Goal: Find specific page/section: Find specific page/section

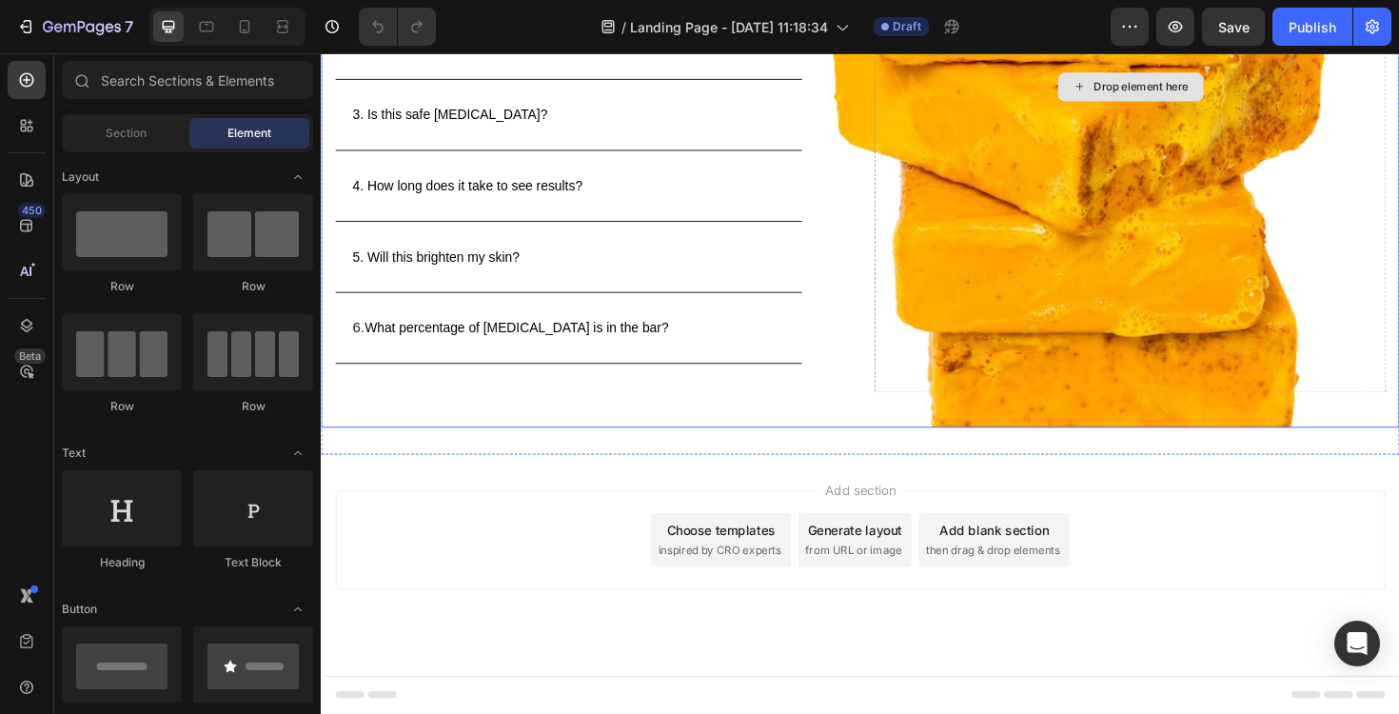
click at [1103, 245] on div "Drop element here" at bounding box center [1178, 89] width 542 height 647
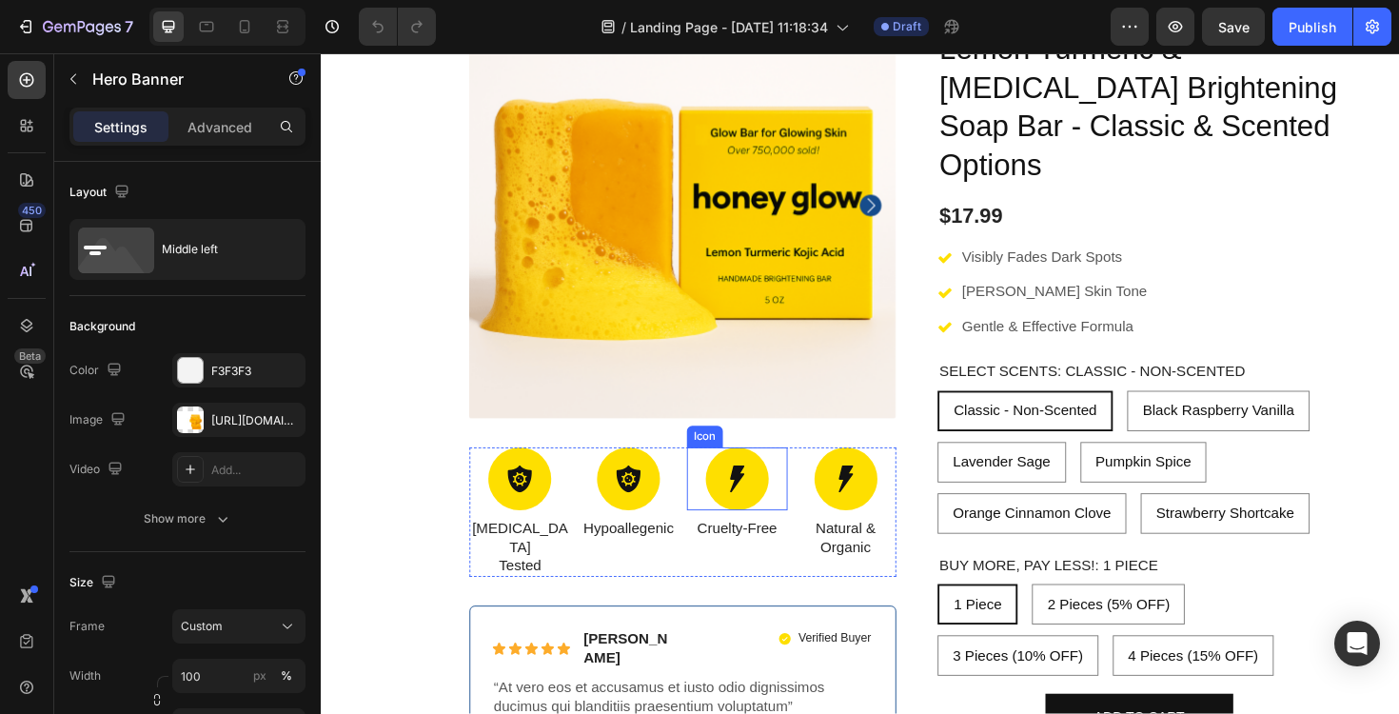
scroll to position [2229, 0]
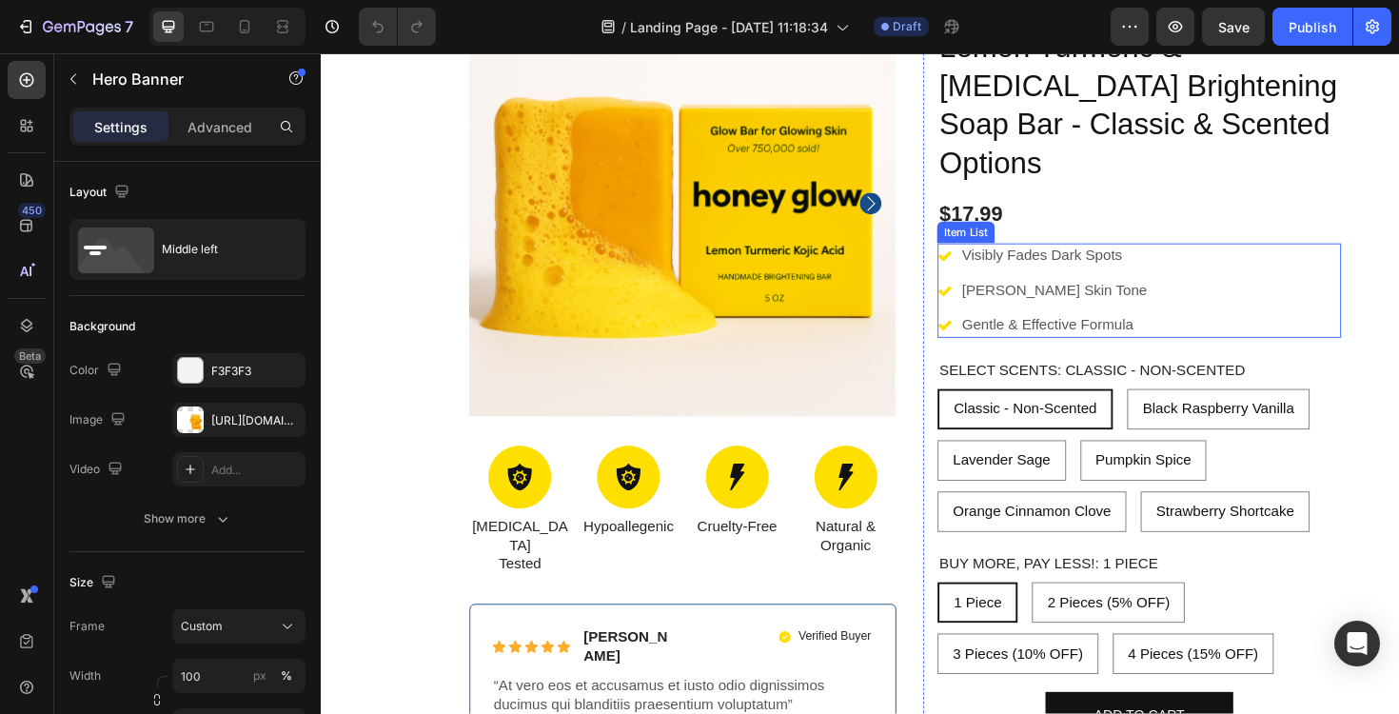
click at [1056, 255] on div "Visibly Fades Dark Spots [PERSON_NAME] Skin Tone Gentle & Effective Formula" at bounding box center [1086, 304] width 225 height 99
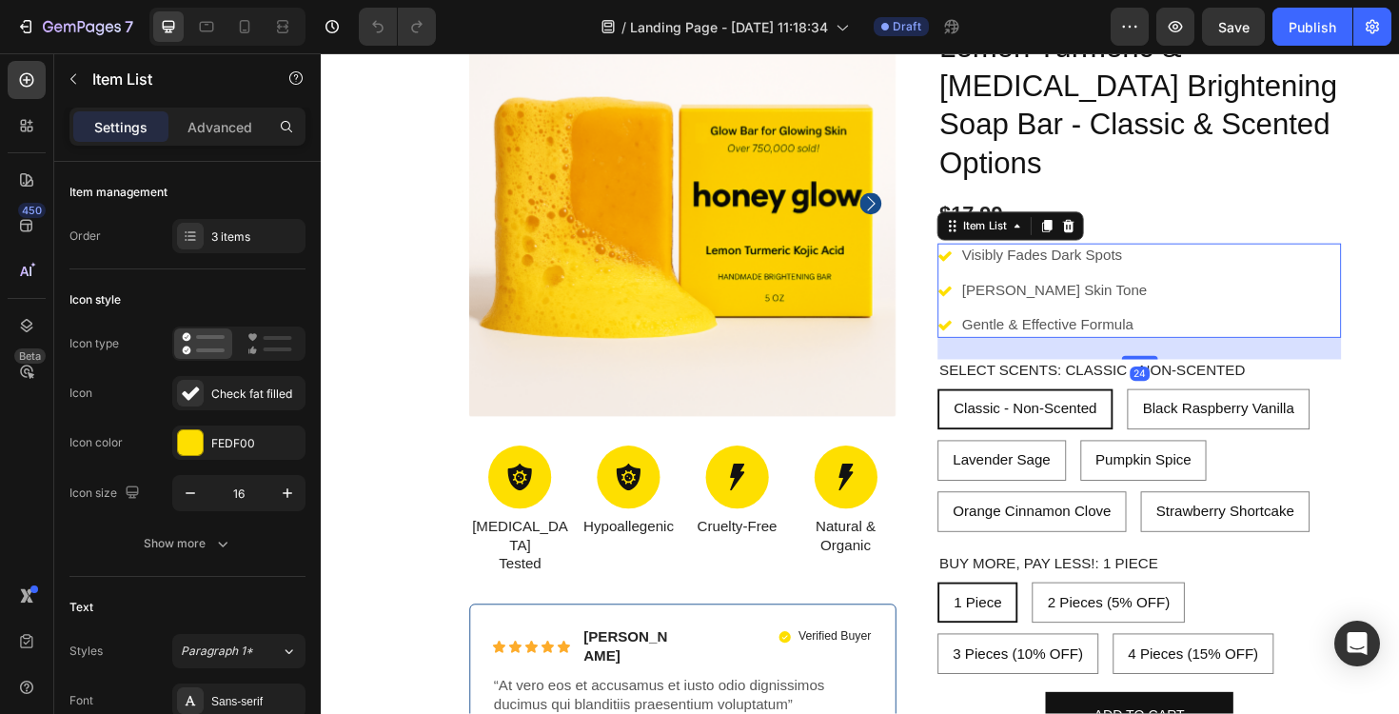
click at [1056, 255] on div "Visibly Fades Dark Spots [PERSON_NAME] Skin Tone Gentle & Effective Formula" at bounding box center [1086, 304] width 225 height 99
click at [999, 295] on p "[PERSON_NAME] Skin Tone" at bounding box center [1097, 305] width 196 height 20
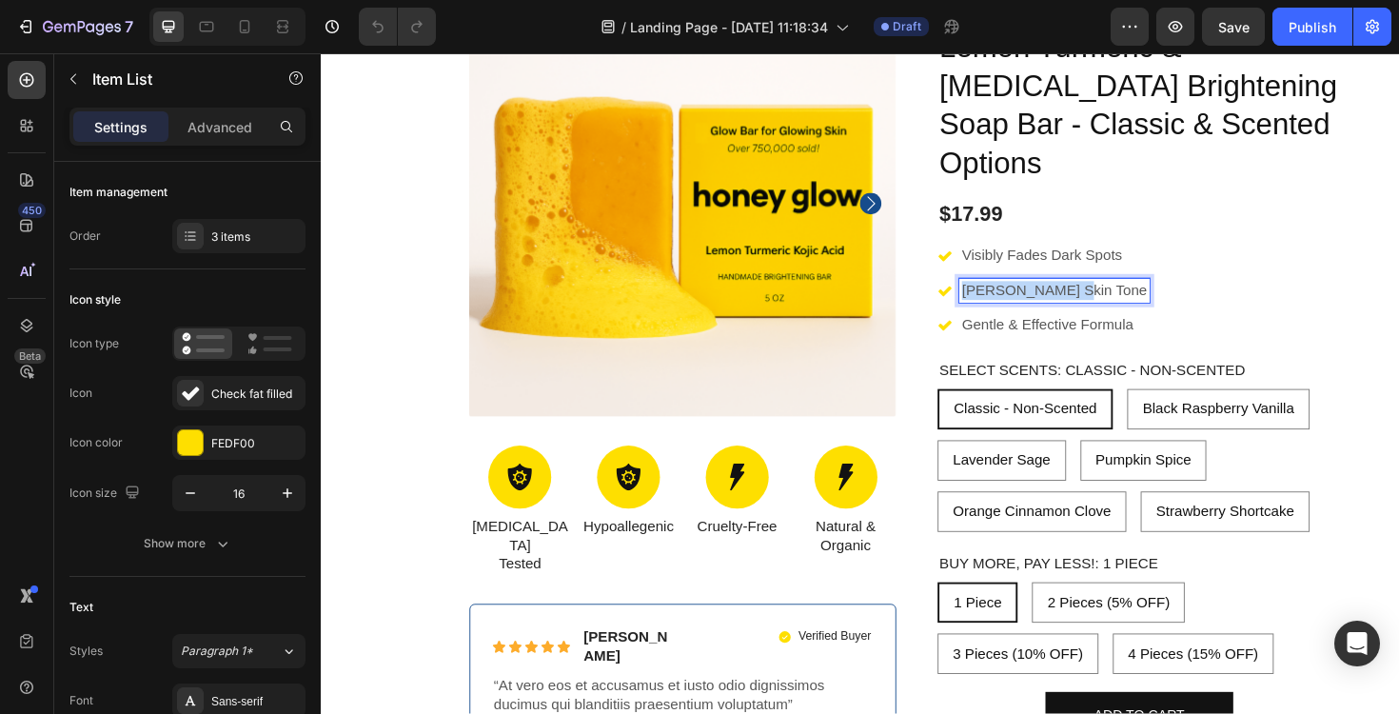
click at [999, 295] on p "[PERSON_NAME] Skin Tone" at bounding box center [1097, 305] width 196 height 20
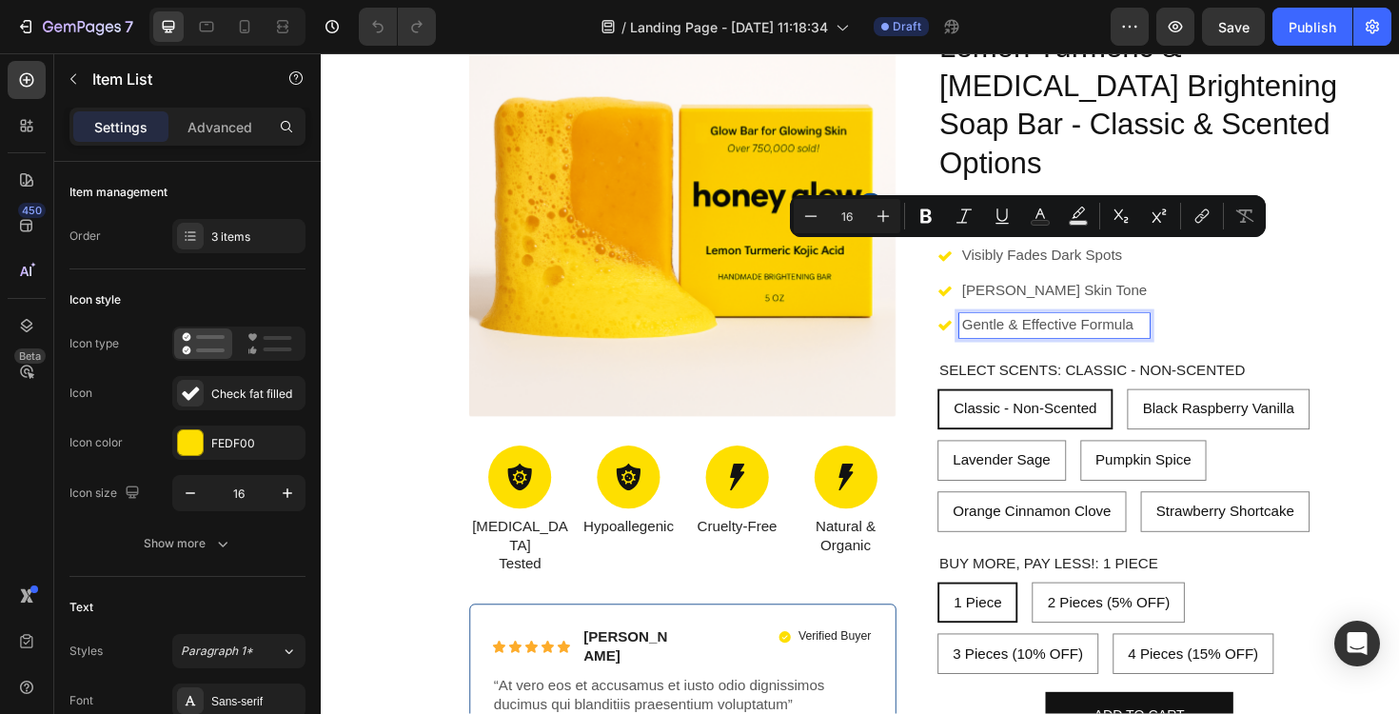
click at [1005, 329] on div "Gentle & Effective Formula" at bounding box center [1098, 342] width 202 height 26
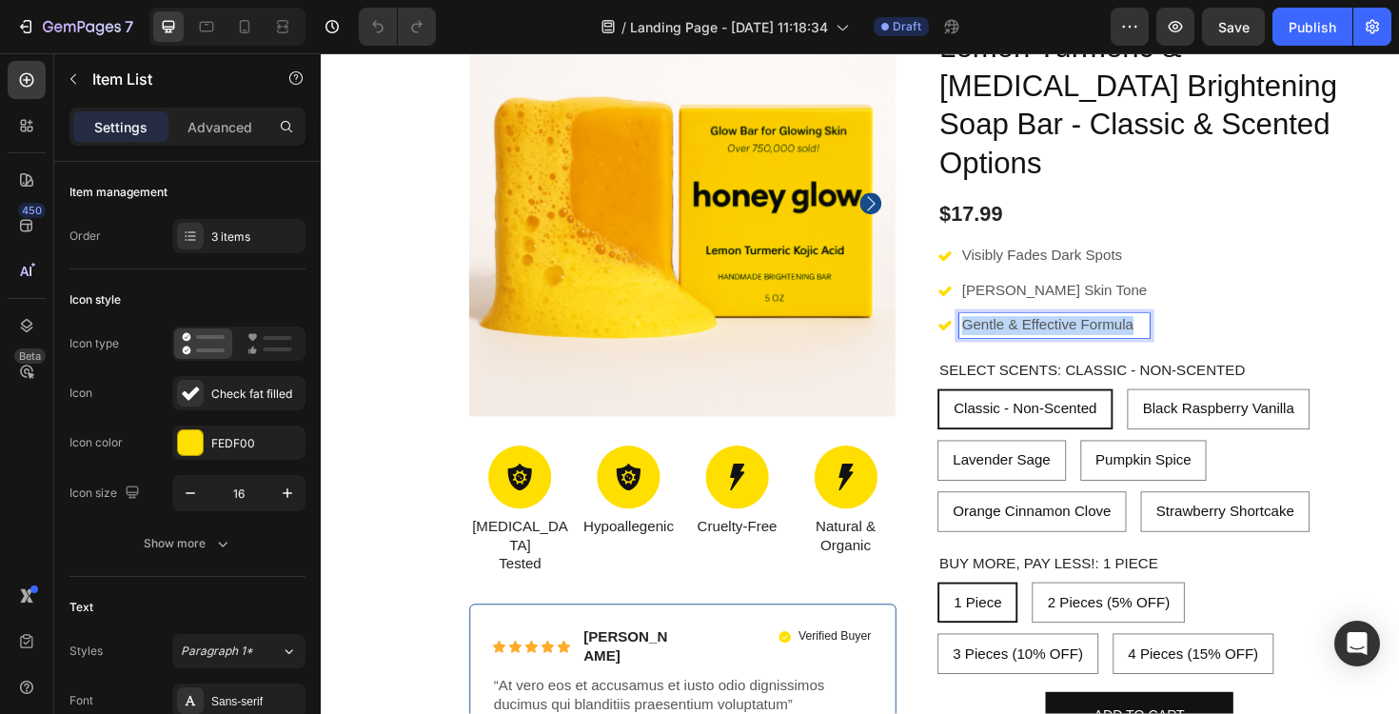
click at [1005, 329] on div "Gentle & Effective Formula" at bounding box center [1098, 342] width 202 height 26
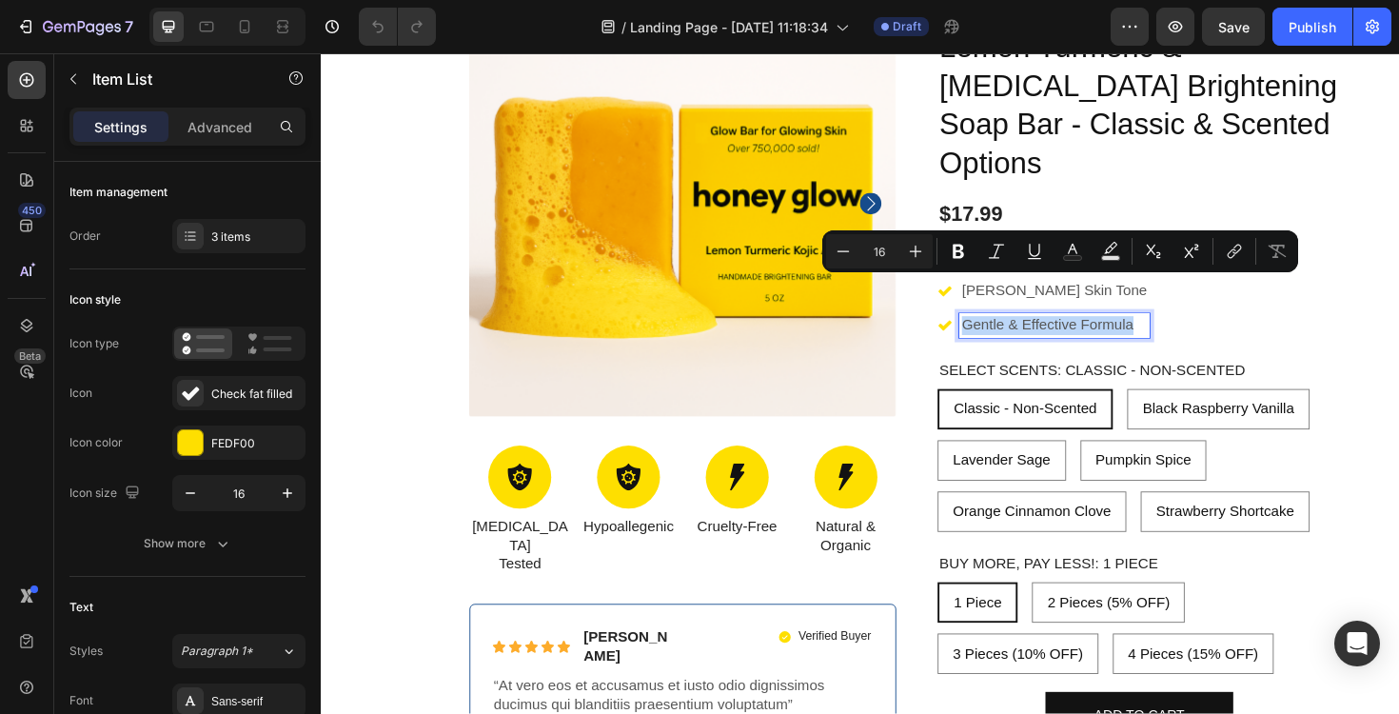
click at [1005, 329] on div "Gentle & Effective Formula" at bounding box center [1098, 342] width 202 height 26
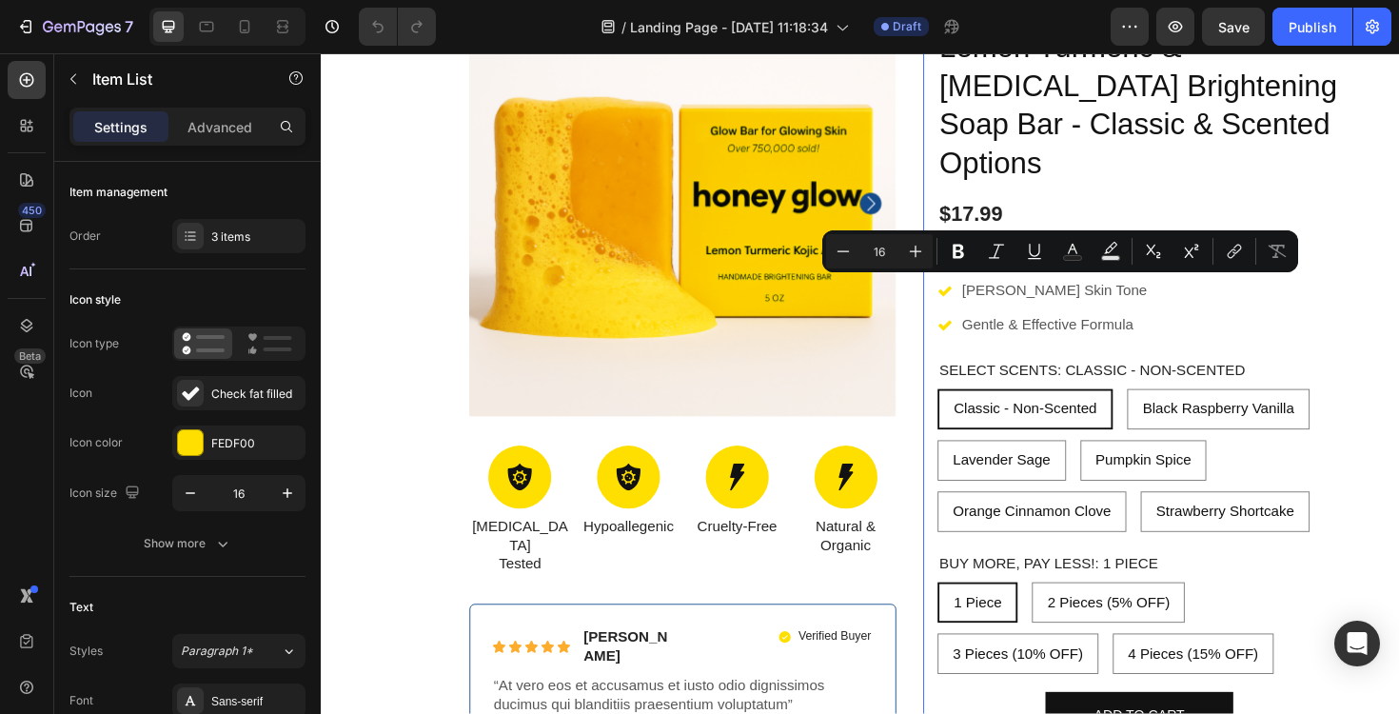
click at [1398, 589] on div "Icon Icon Icon Icon Icon Icon List 485 Reviews! Text Block Row Lemon Turmeric &…" at bounding box center [1274, 472] width 633 height 971
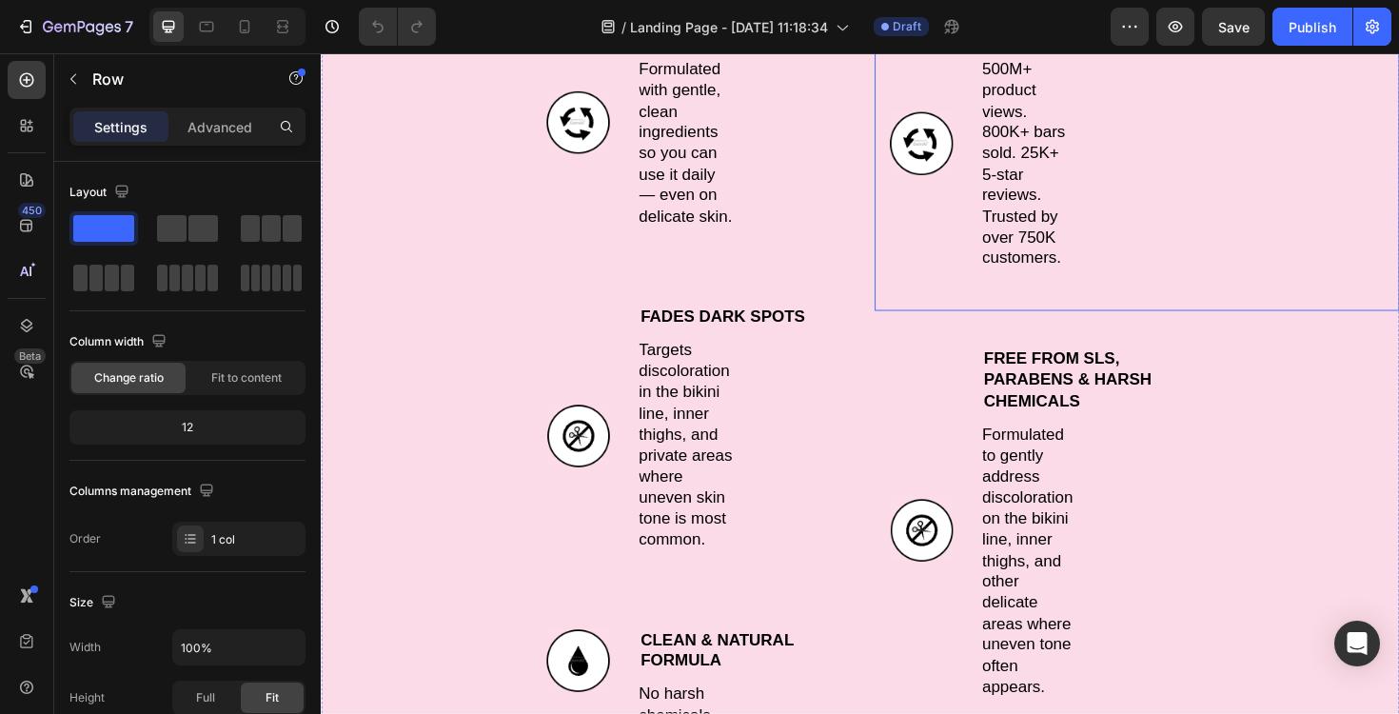
scroll to position [0, 0]
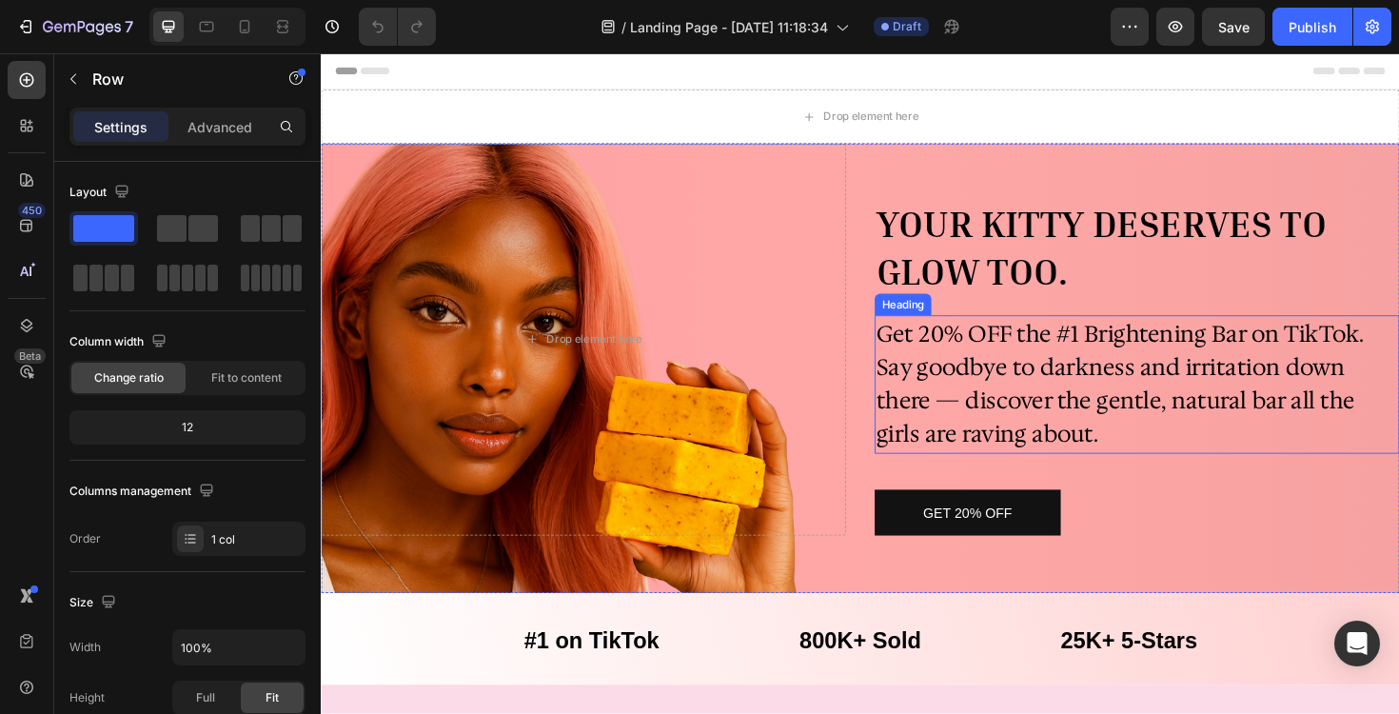
click at [1055, 397] on h2 "Get 20% OFF the #1 Brightening Bar on TikTok. Say goodbye to darkness and irrit…" at bounding box center [1185, 404] width 556 height 147
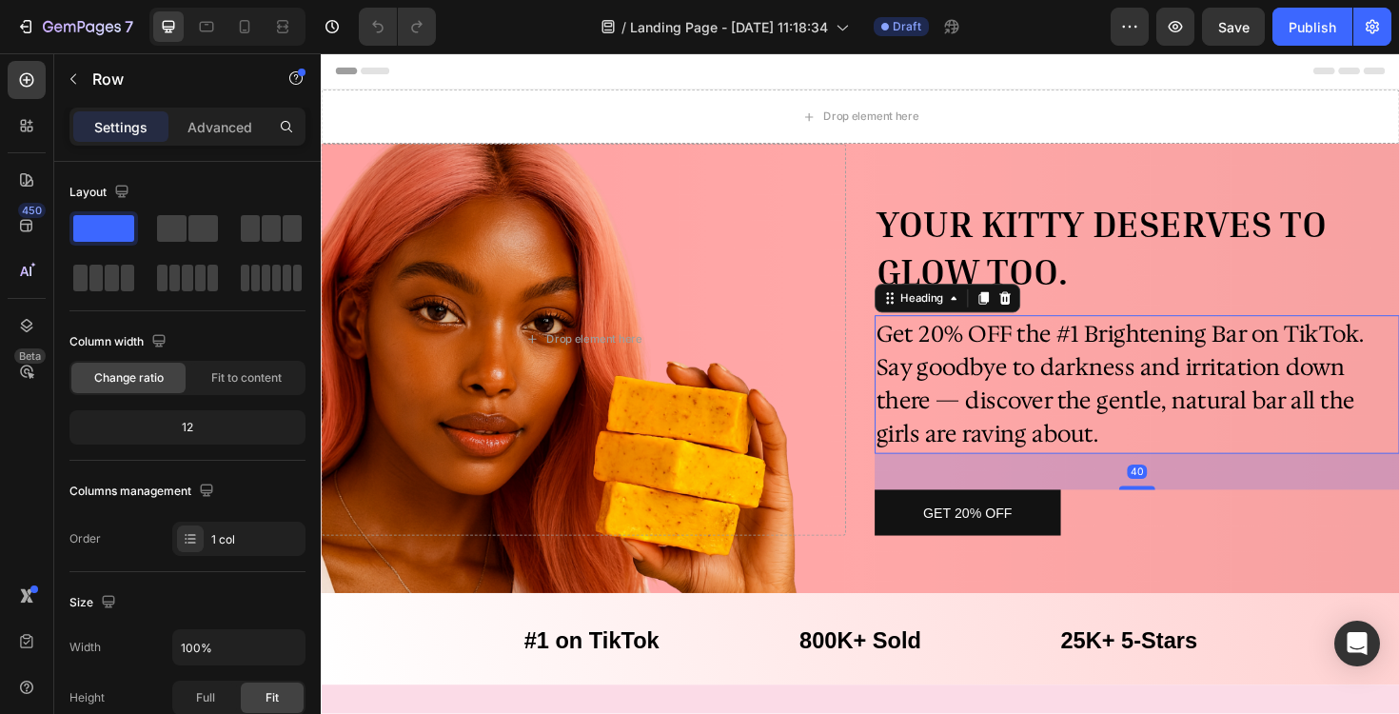
click at [1055, 397] on h2 "Get 20% OFF the #1 Brightening Bar on TikTok. Say goodbye to darkness and irrit…" at bounding box center [1185, 404] width 556 height 147
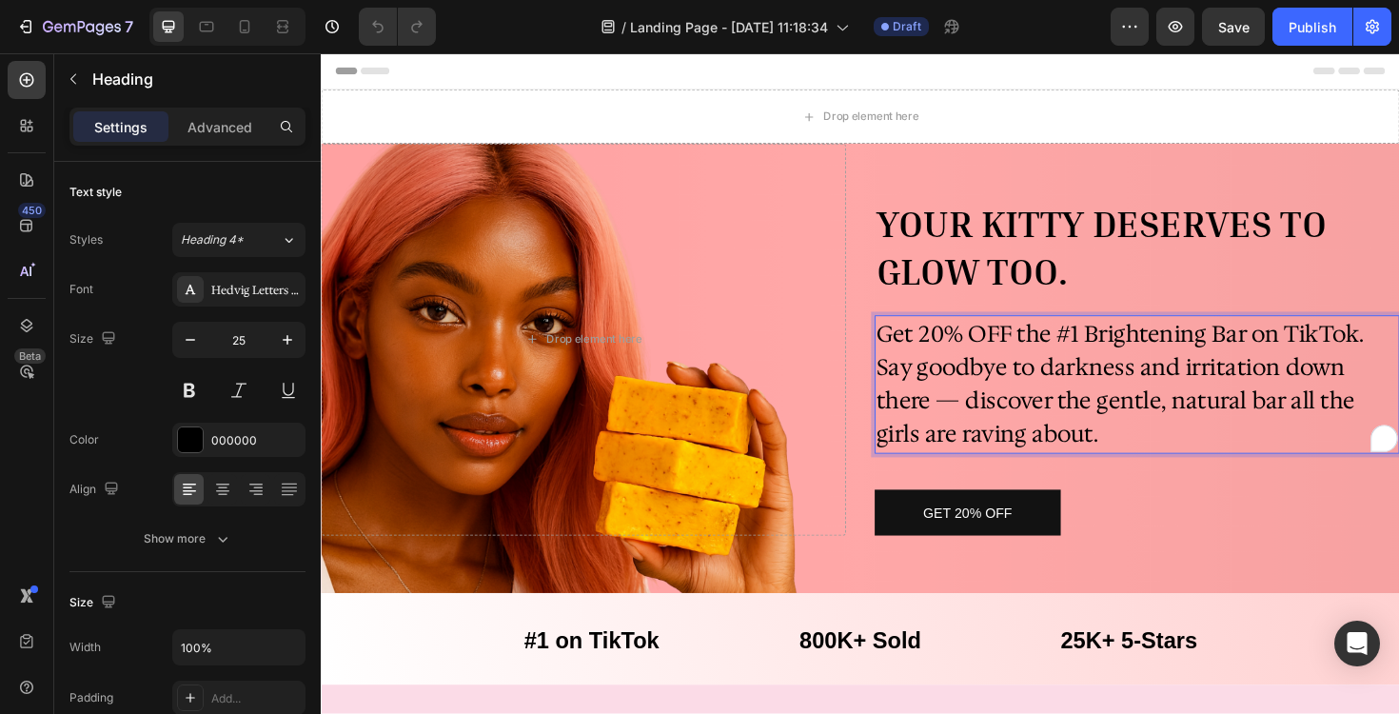
click at [1055, 397] on p "Get 20% OFF the #1 Brightening Bar on TikTok. Say goodbye to darkness and irrit…" at bounding box center [1185, 404] width 552 height 143
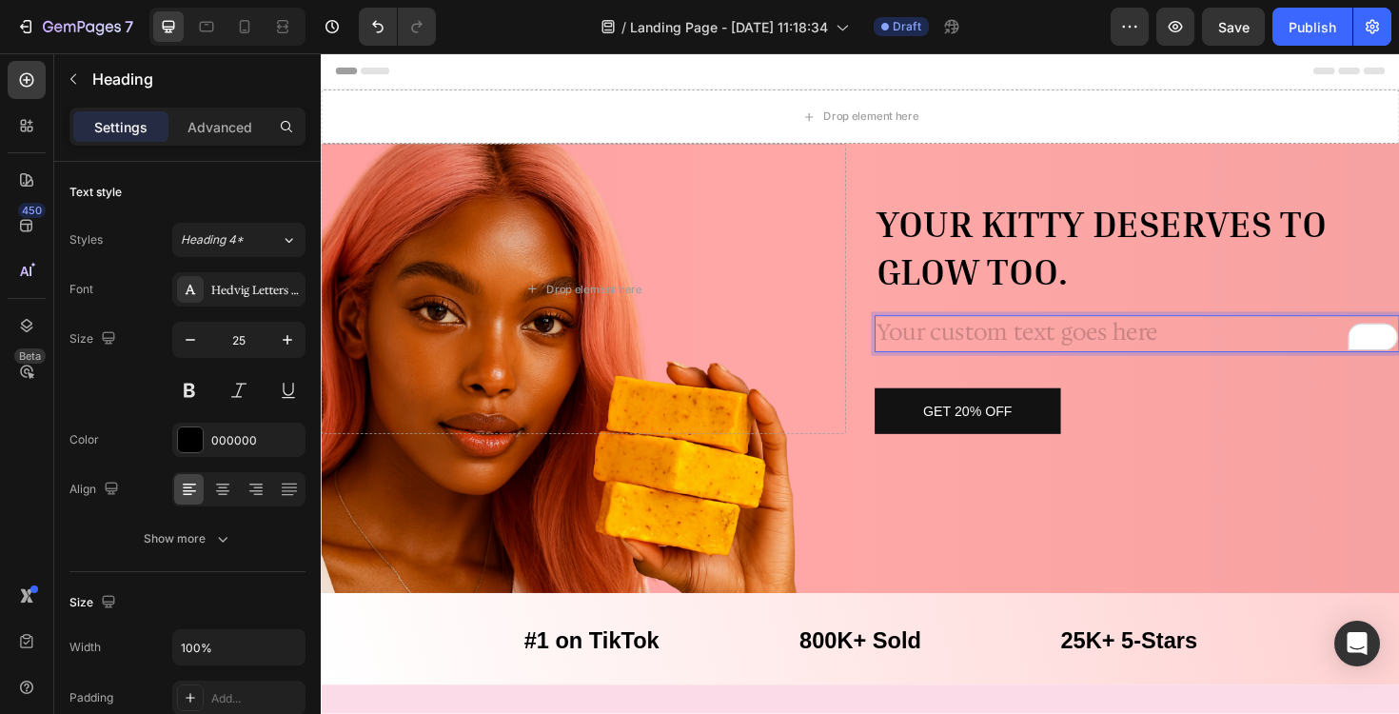
click at [1282, 345] on h2 "Rich Text Editor. Editing area: main" at bounding box center [1185, 351] width 556 height 40
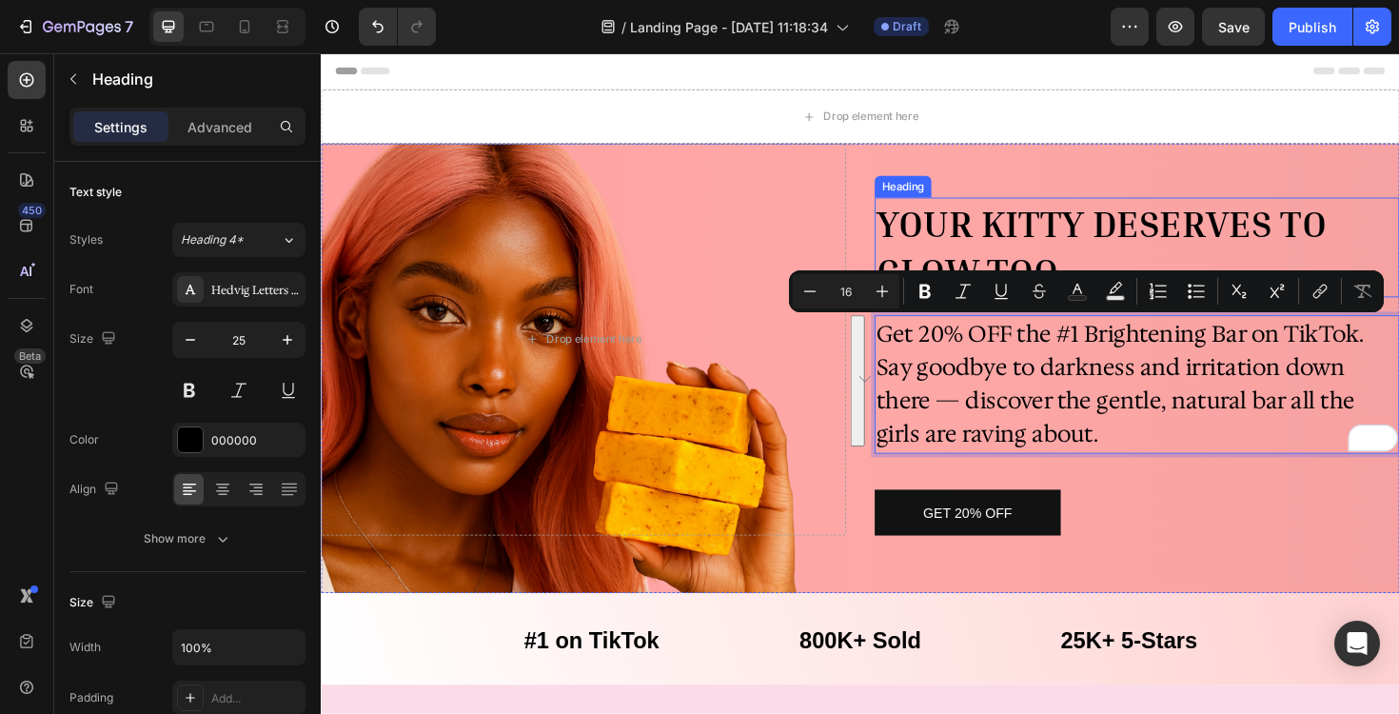
click at [1289, 235] on strong "YOUR KITTY DESERVES TO GLOW TOO." at bounding box center [1147, 258] width 477 height 97
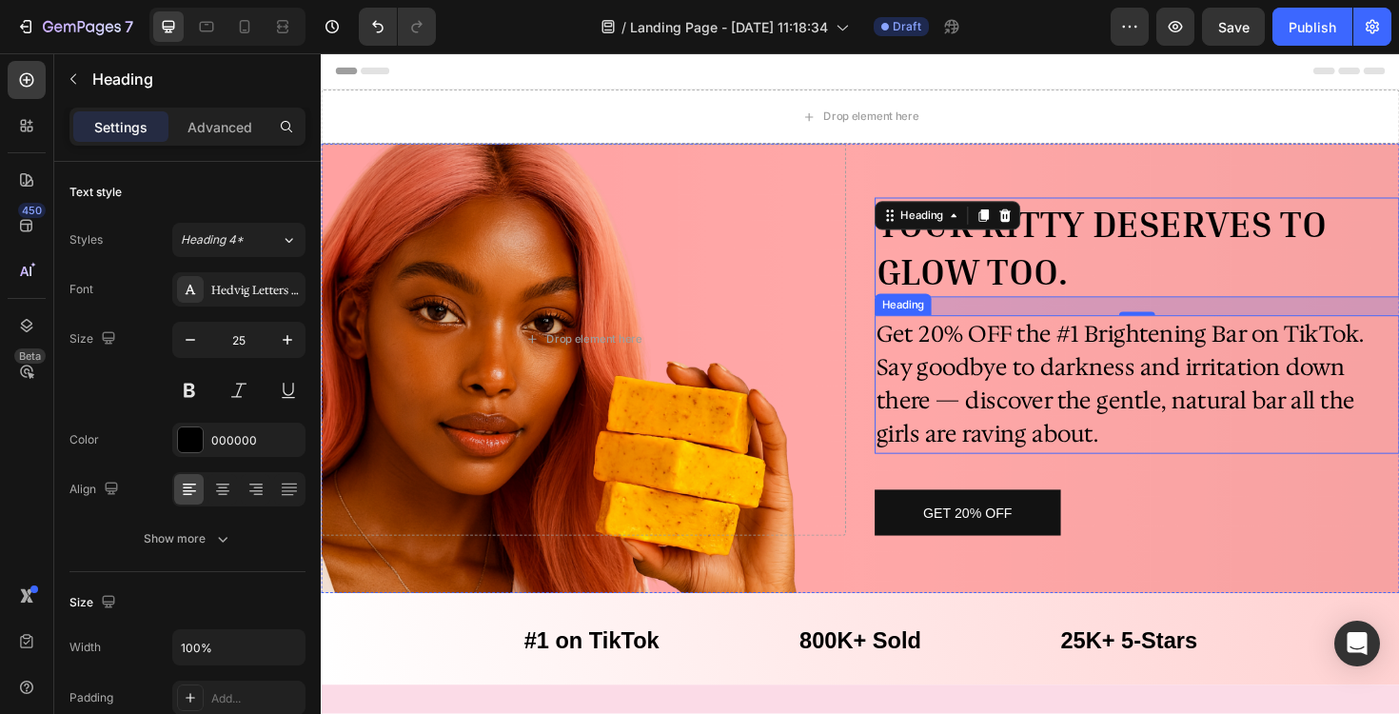
click at [1114, 434] on p "Get 20% OFF the #1 Brightening Bar on TikTok. Say goodbye to darkness and irrit…" at bounding box center [1185, 404] width 552 height 143
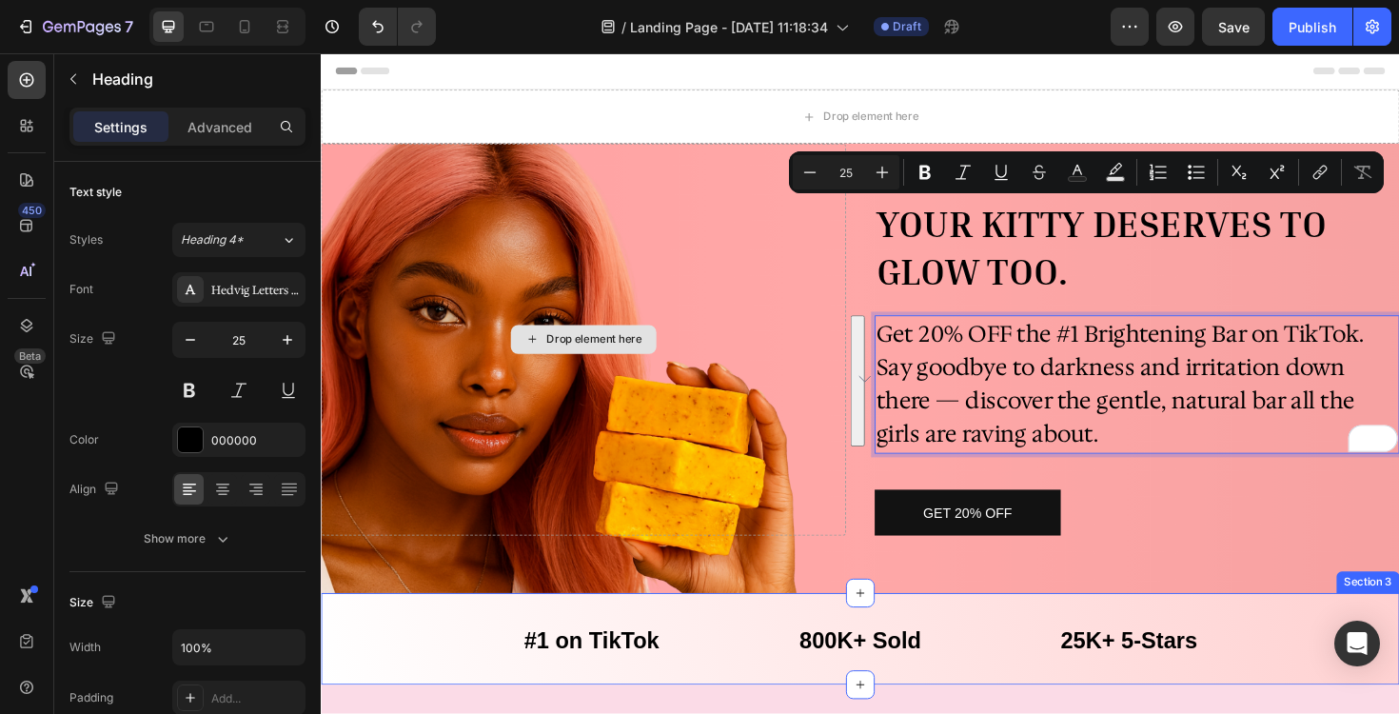
scroll to position [126, 0]
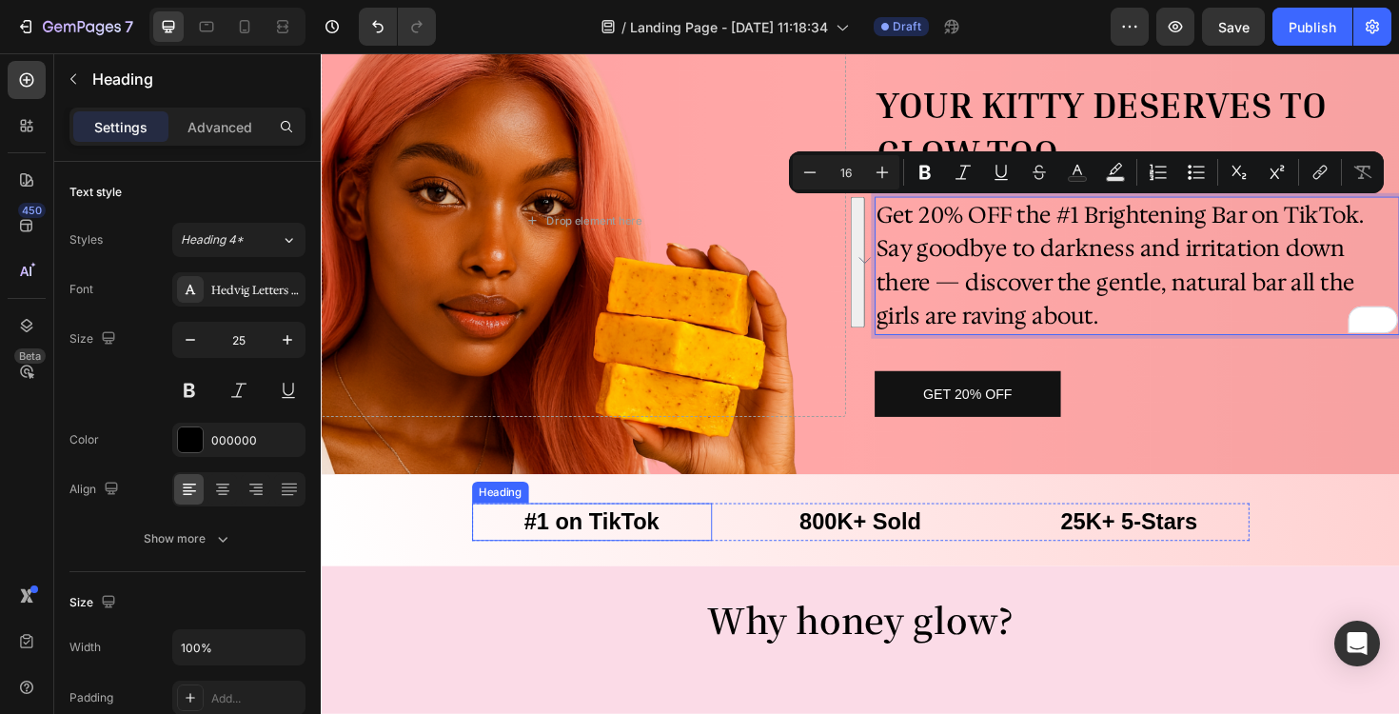
click at [680, 551] on h2 "#1 on TikTok" at bounding box center [608, 550] width 254 height 40
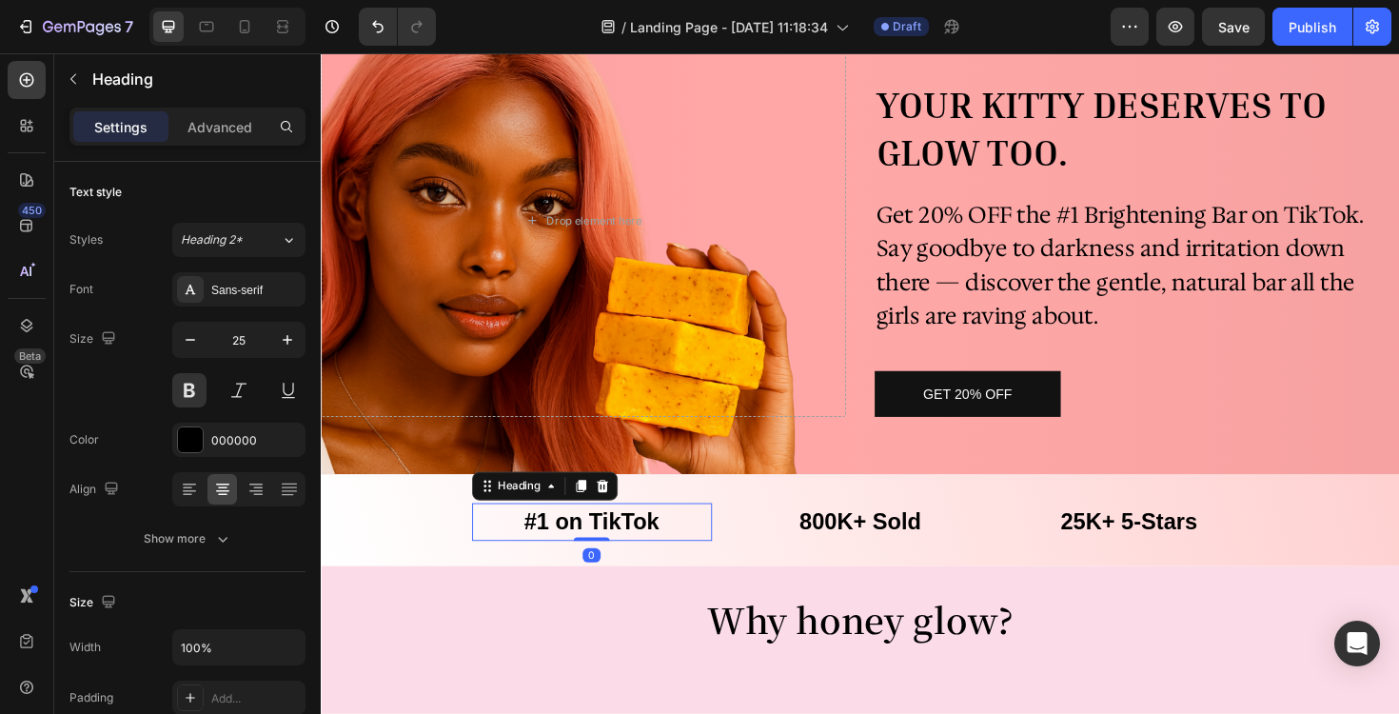
click at [645, 548] on h2 "#1 on TikTok" at bounding box center [608, 550] width 254 height 40
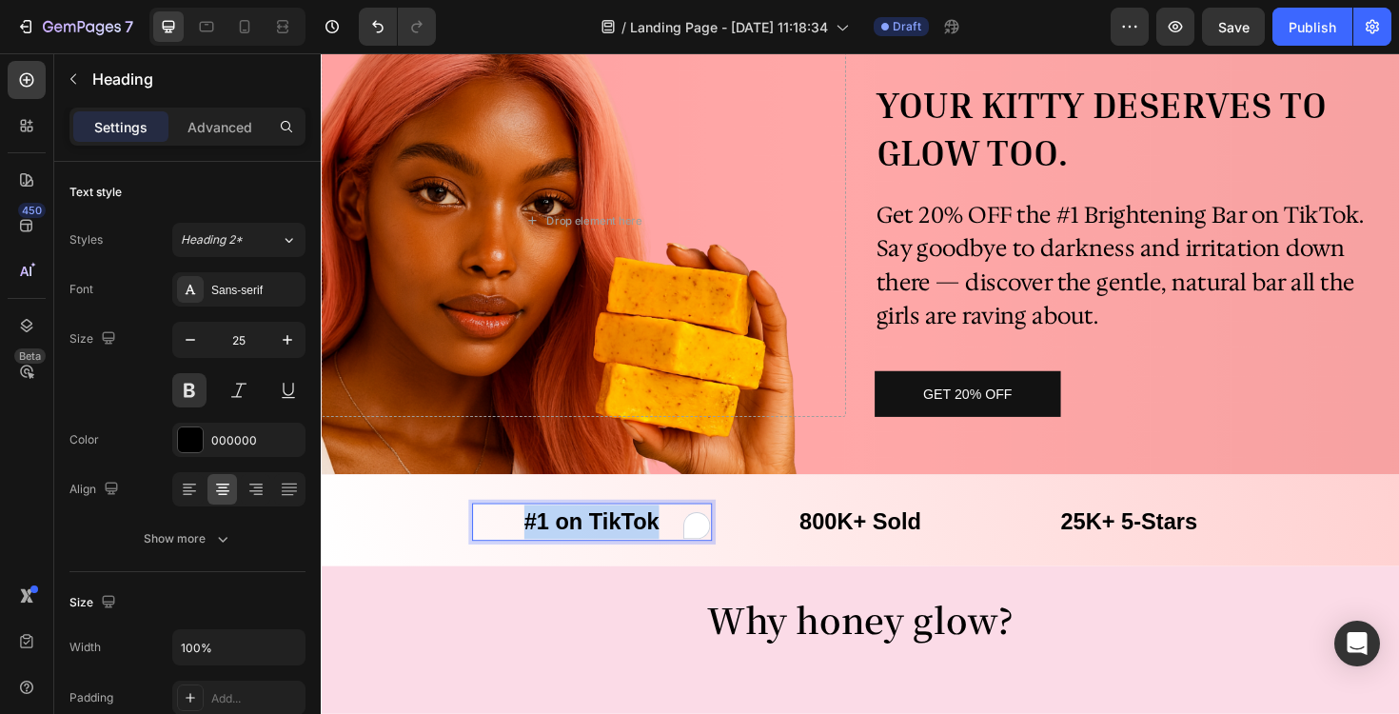
click at [645, 548] on p "#1 on TikTok" at bounding box center [608, 550] width 250 height 36
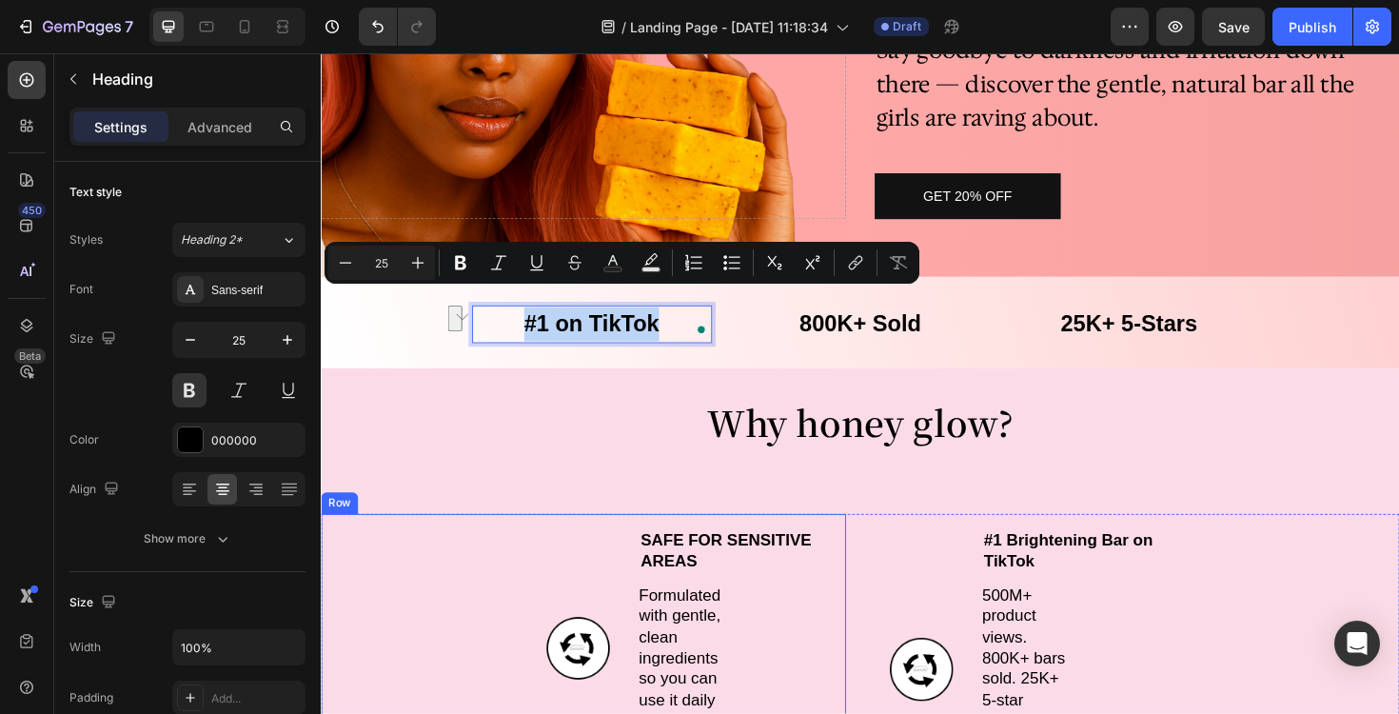
scroll to position [279, 0]
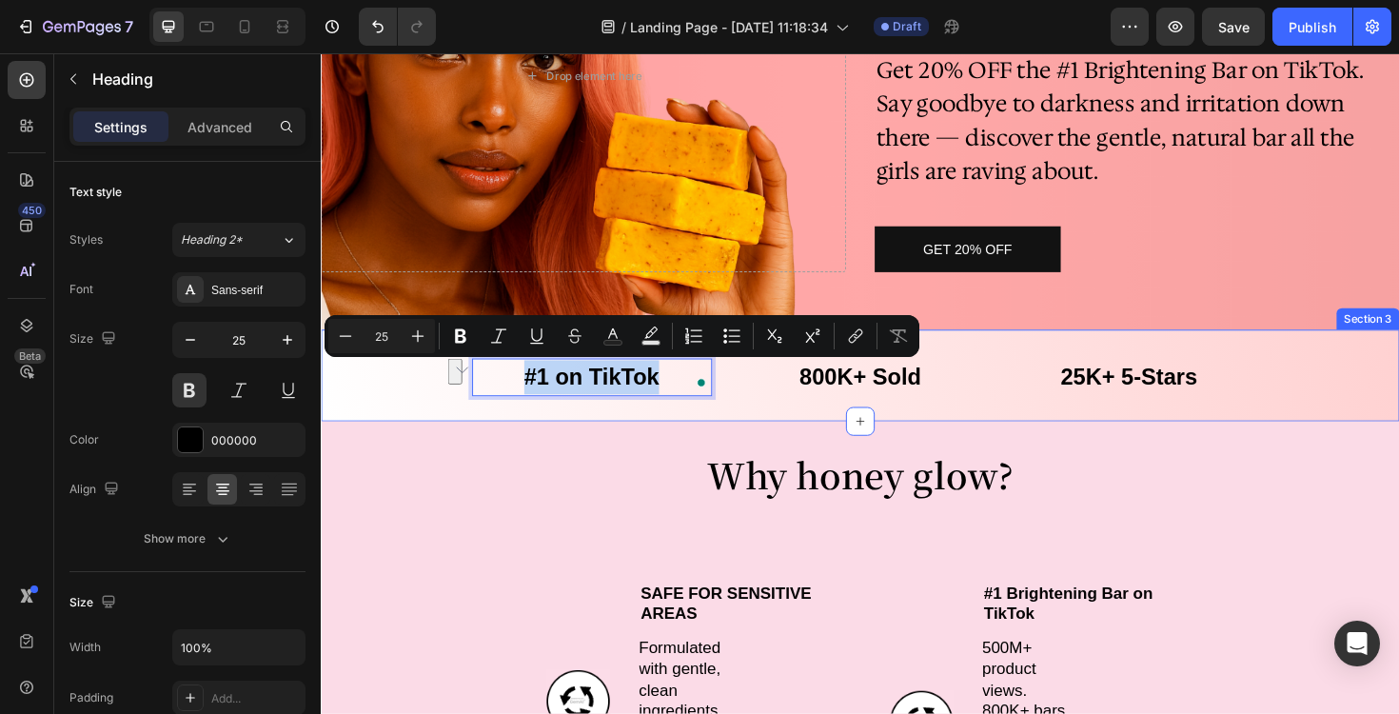
click at [744, 414] on div "#1 on TikTok Heading 0 800K+ Sold Heading 25K+ 5-Stars Heading Row" at bounding box center [892, 397] width 823 height 40
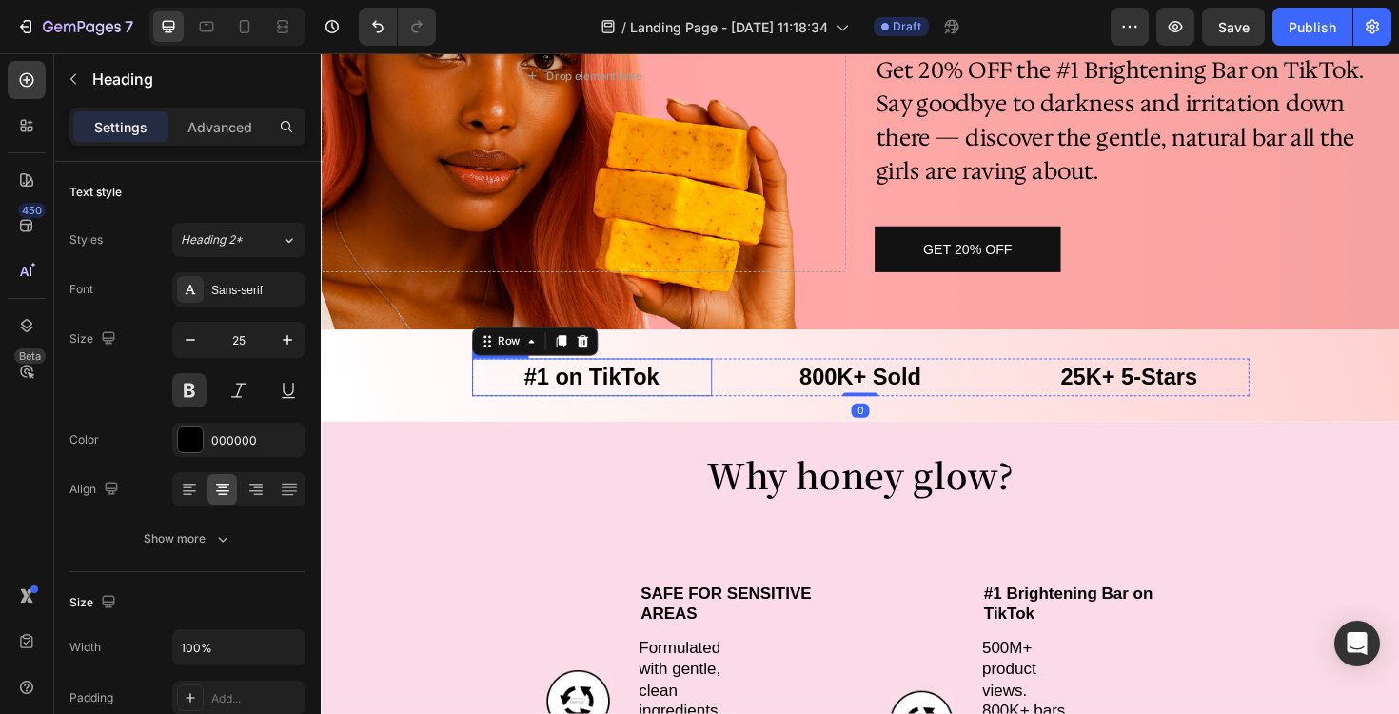
click at [700, 410] on p "#1 on TikTok" at bounding box center [608, 397] width 250 height 36
click at [618, 361] on icon at bounding box center [618, 358] width 15 height 15
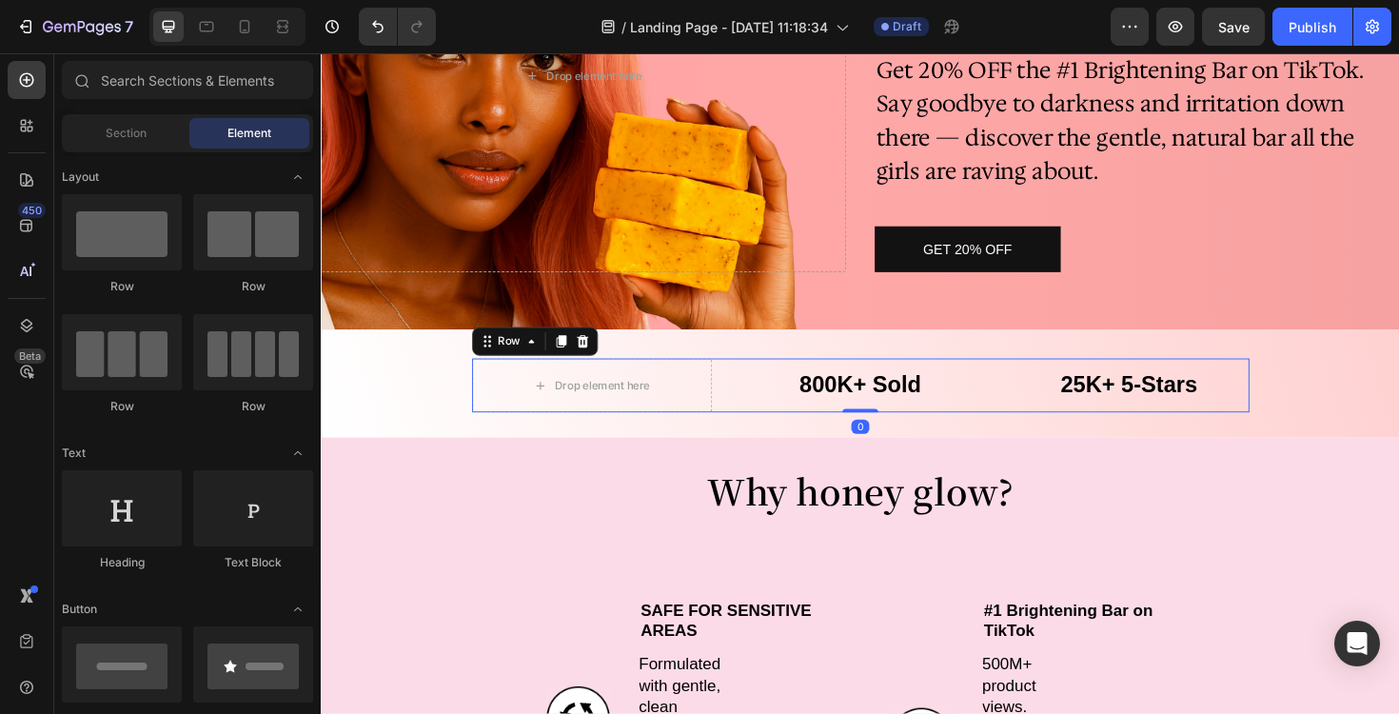
click at [838, 427] on div "800K+ Sold Heading" at bounding box center [892, 405] width 254 height 57
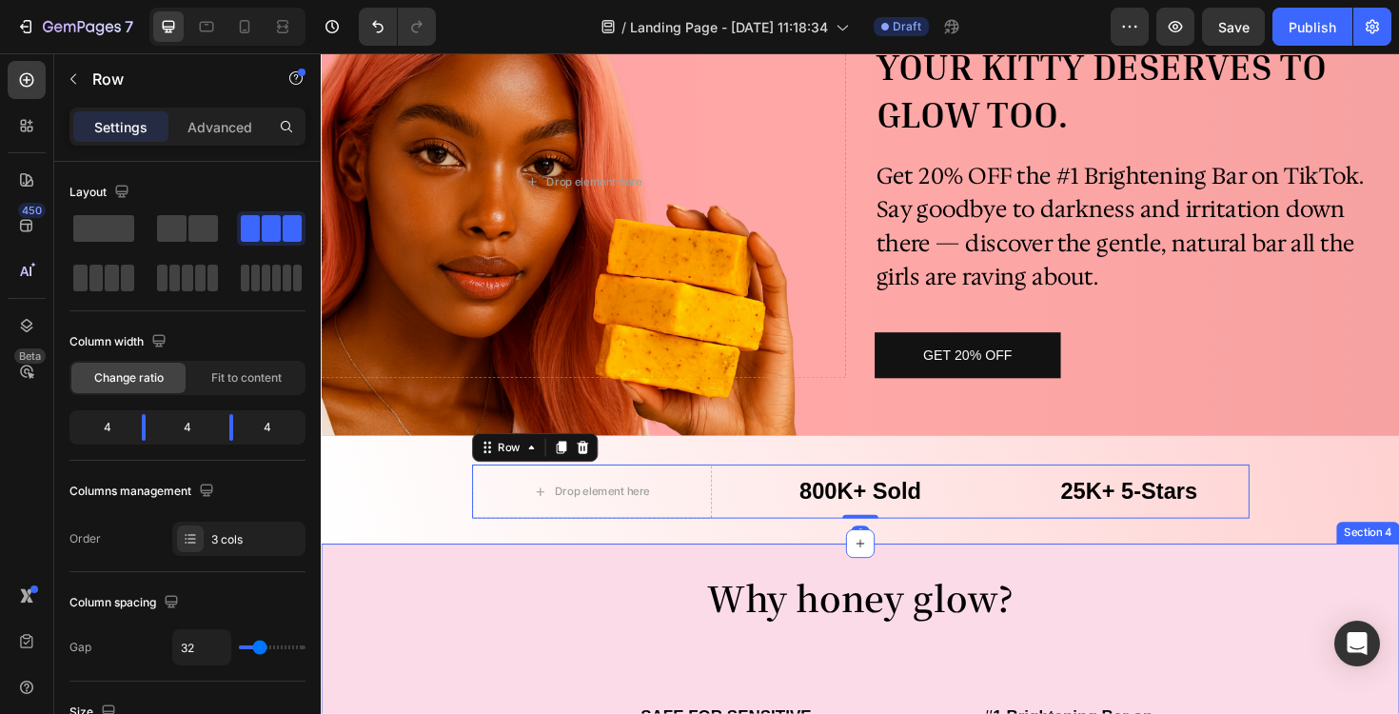
scroll to position [161, 0]
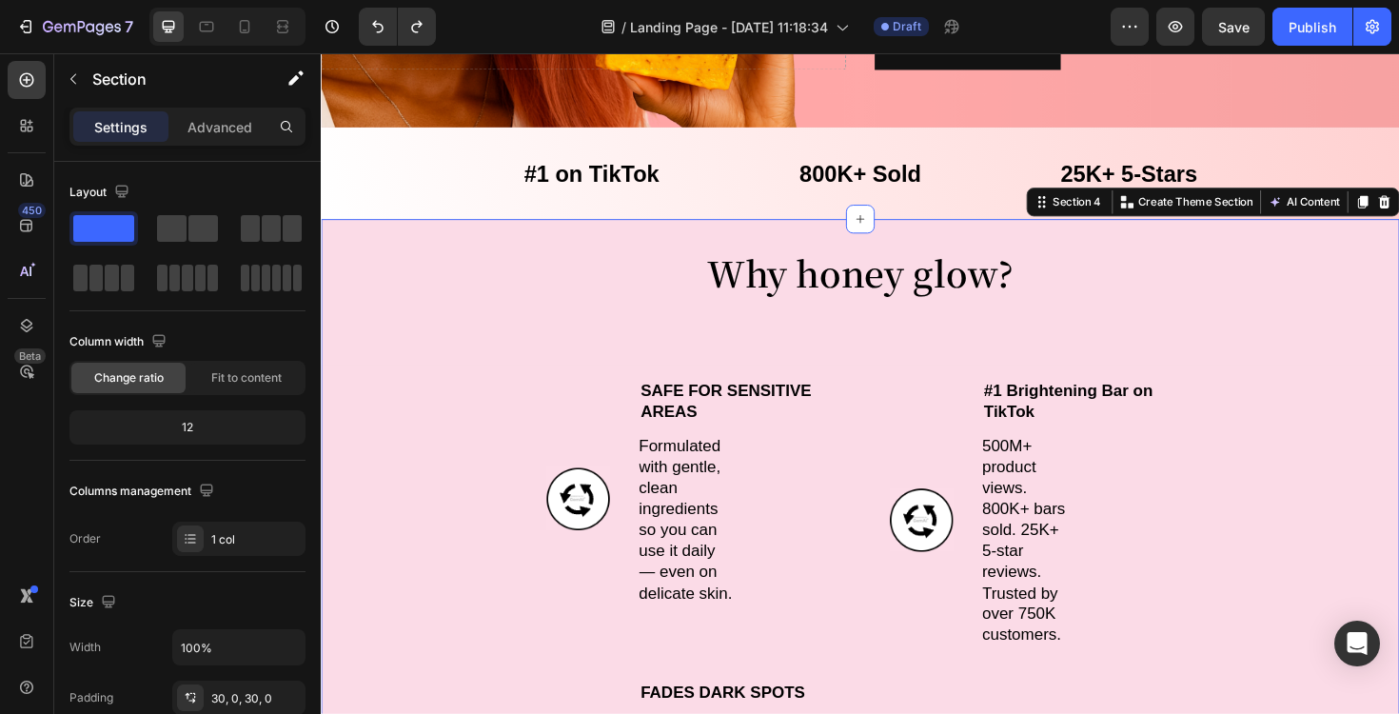
scroll to position [488, 0]
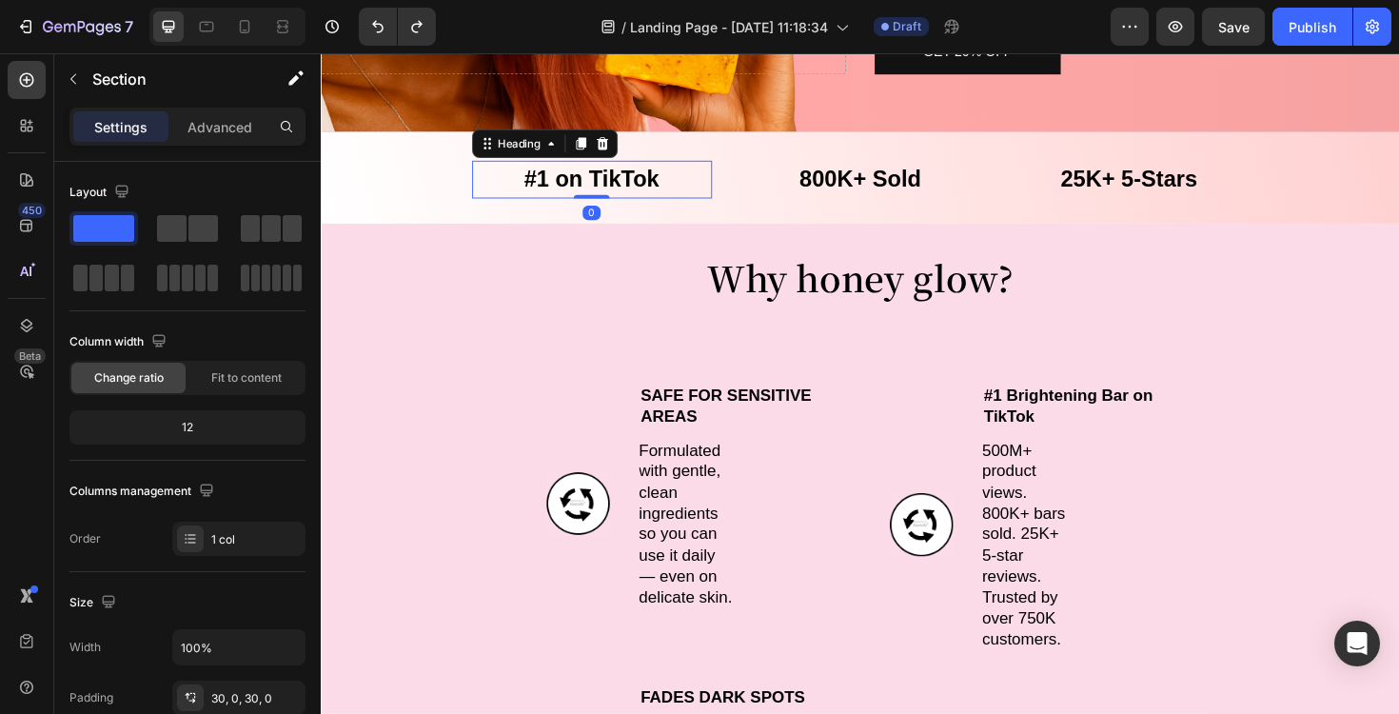
click at [605, 179] on h2 "#1 on TikTok" at bounding box center [608, 188] width 254 height 40
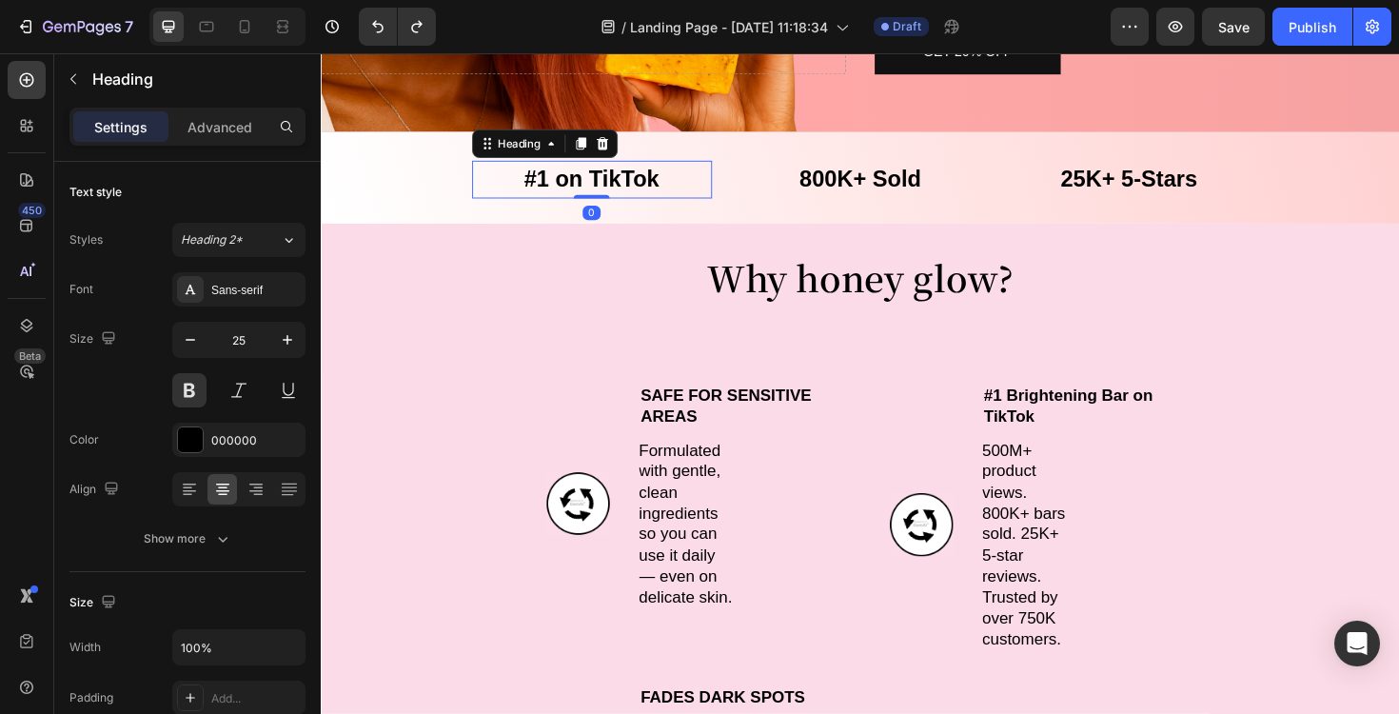
click at [605, 179] on h2 "#1 on TikTok" at bounding box center [608, 188] width 254 height 40
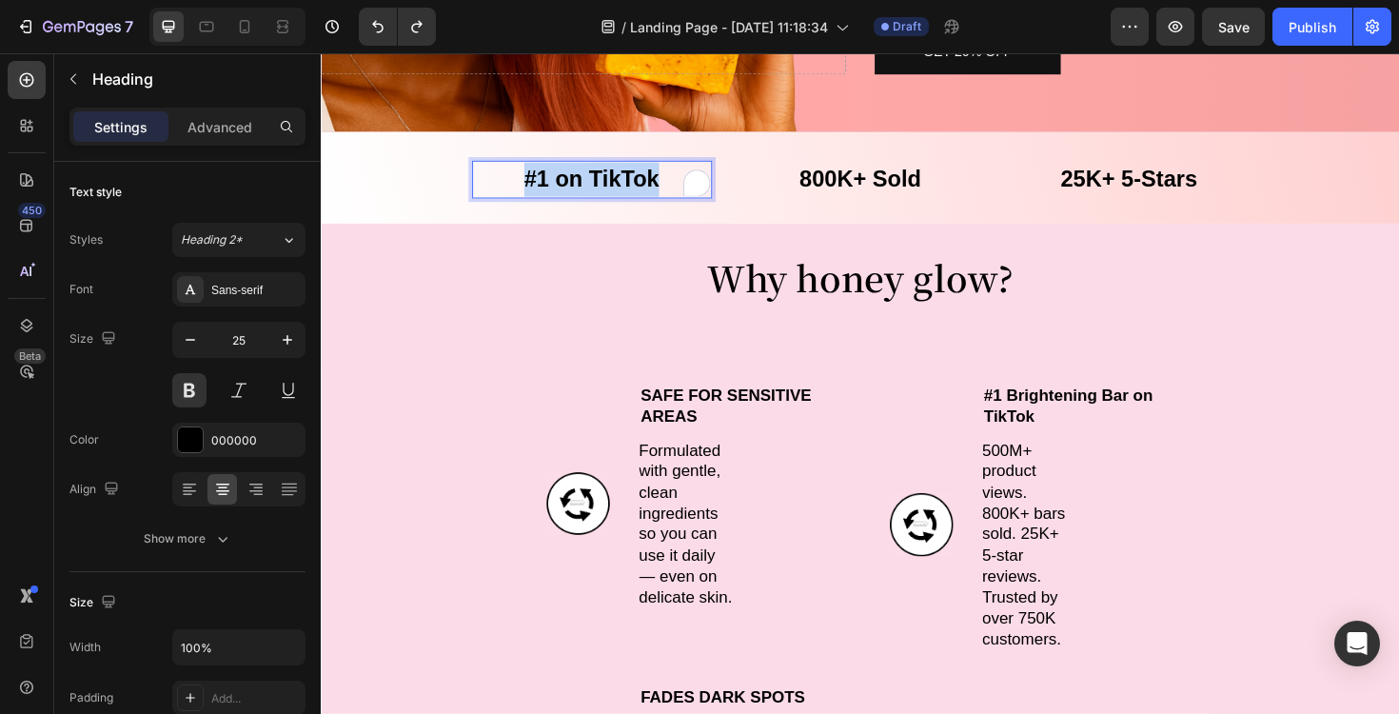
click at [605, 179] on p "#1 on TikTok" at bounding box center [608, 187] width 250 height 36
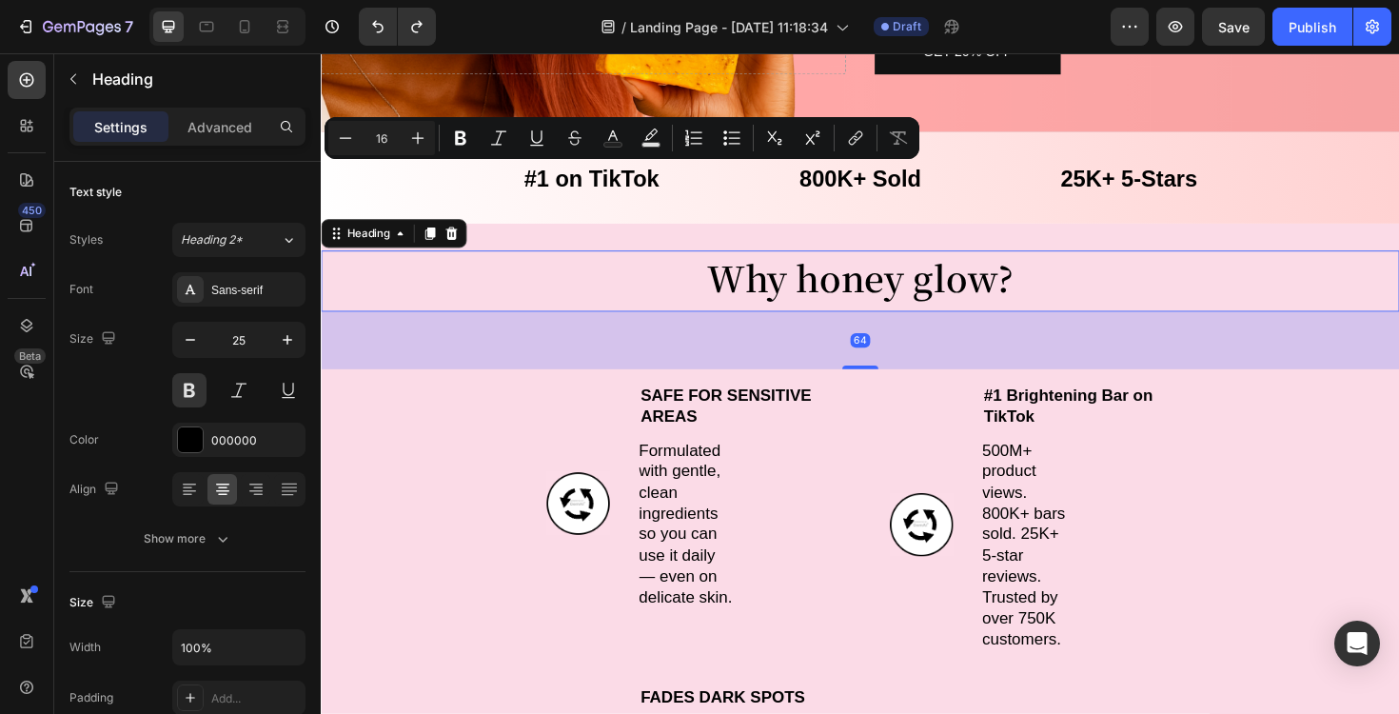
click at [464, 316] on h2 "Why honey glow?" at bounding box center [892, 291] width 1142 height 56
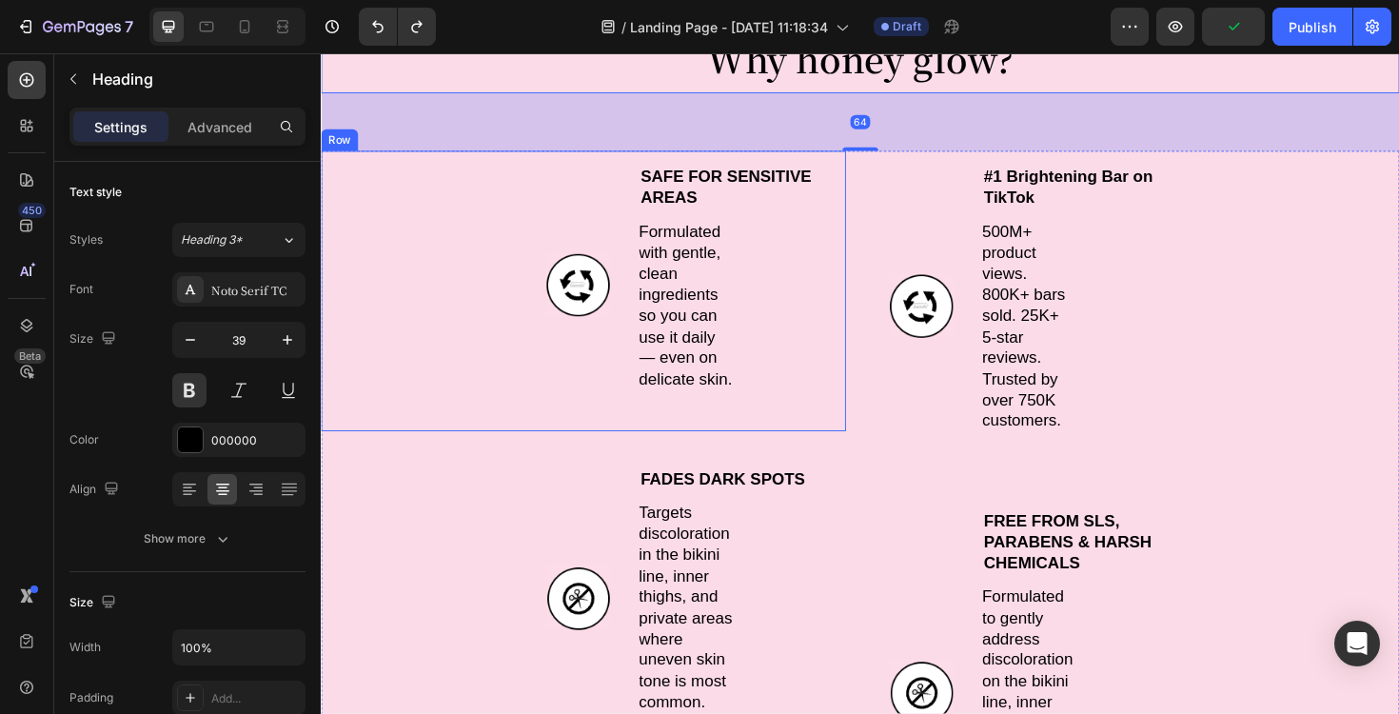
scroll to position [645, 0]
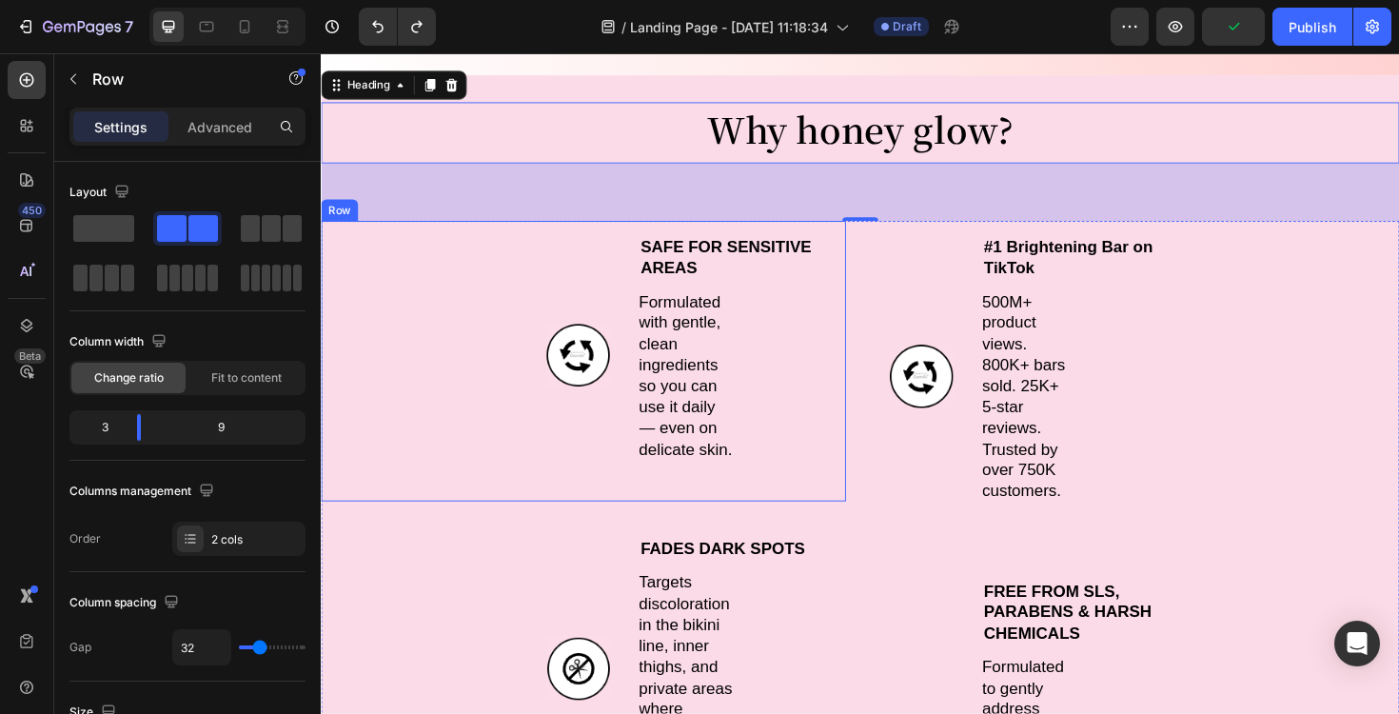
click at [576, 297] on div "Image" at bounding box center [593, 373] width 69 height 253
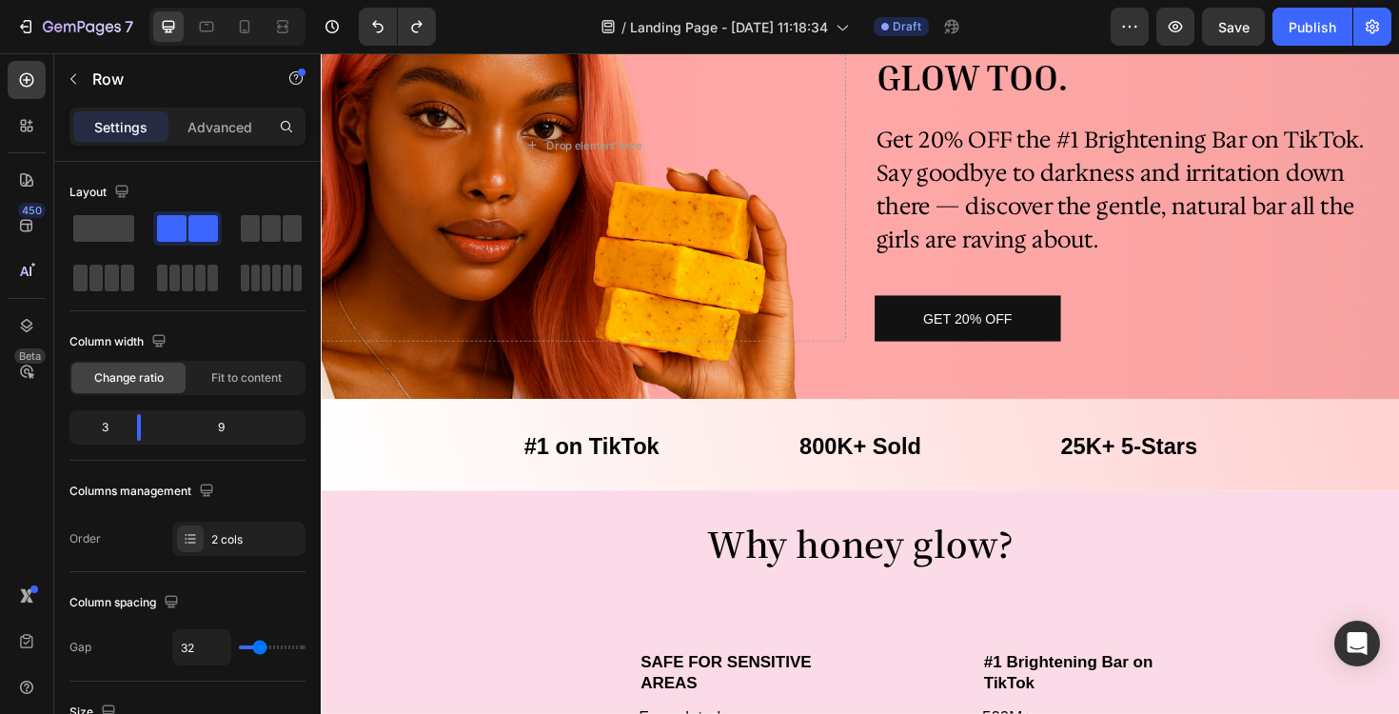
scroll to position [0, 0]
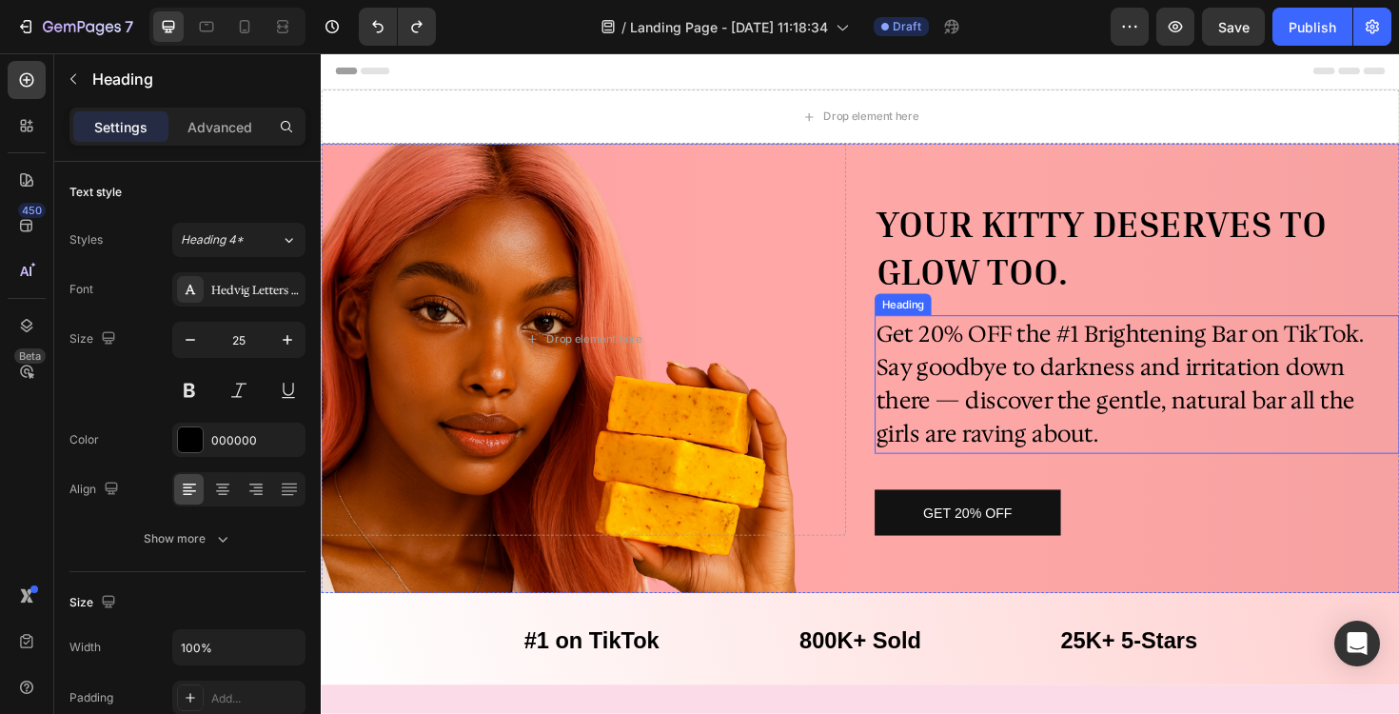
click at [1116, 368] on h2 "Get 20% OFF the #1 Brightening Bar on TikTok. Say goodbye to darkness and irrit…" at bounding box center [1185, 404] width 556 height 147
